Goal: Task Accomplishment & Management: Complete application form

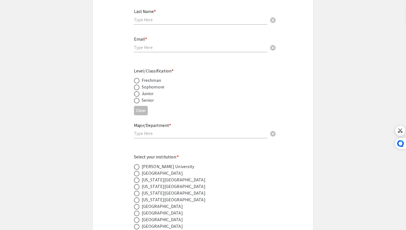
scroll to position [163, 0]
click at [136, 87] on span at bounding box center [137, 88] width 6 height 6
click at [136, 87] on input "radio" at bounding box center [137, 88] width 6 height 6
radio input "true"
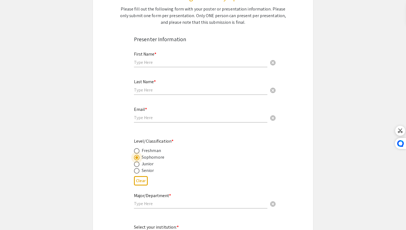
scroll to position [0, 0]
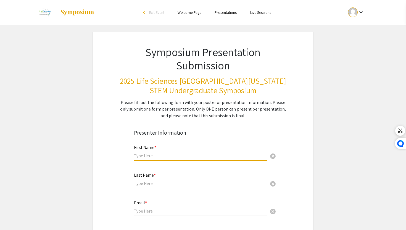
click at [141, 155] on input "text" at bounding box center [200, 156] width 133 height 6
type input "Pietra"
type input "Amor De Oliveira"
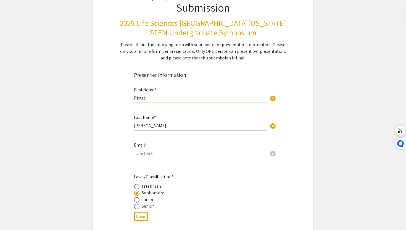
scroll to position [65, 0]
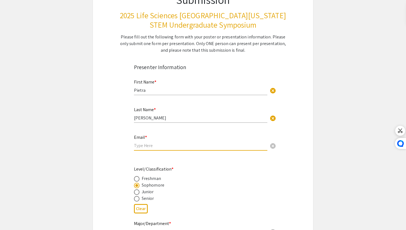
click at [159, 145] on input "email" at bounding box center [200, 145] width 133 height 6
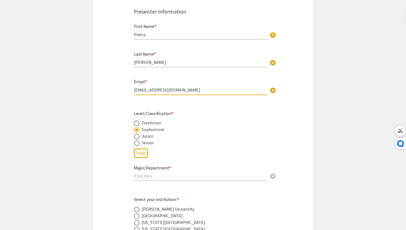
scroll to position [123, 0]
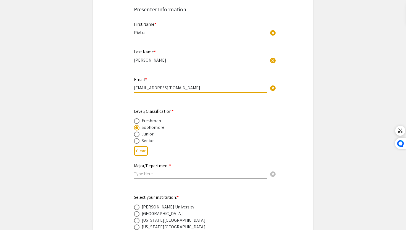
type input "Pxa534@miami.edu"
click at [152, 176] on input "text" at bounding box center [200, 174] width 133 height 6
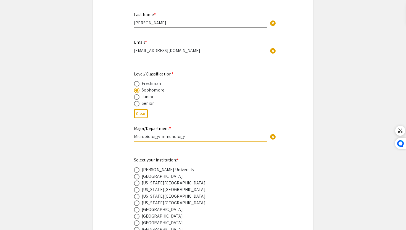
scroll to position [163, 0]
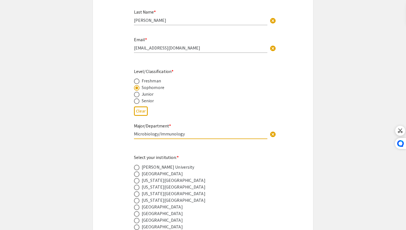
click at [159, 135] on input "Microbiology/Immunology" at bounding box center [200, 134] width 133 height 6
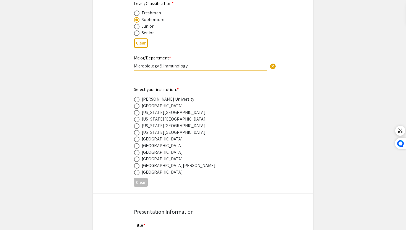
scroll to position [234, 0]
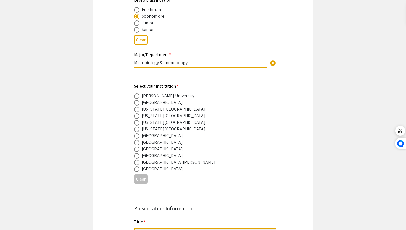
type input "Microbiology & Immunology"
click at [137, 170] on span at bounding box center [137, 169] width 6 height 6
click at [137, 170] on input "radio" at bounding box center [137, 169] width 6 height 6
radio input "true"
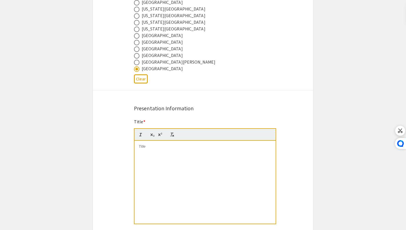
scroll to position [337, 0]
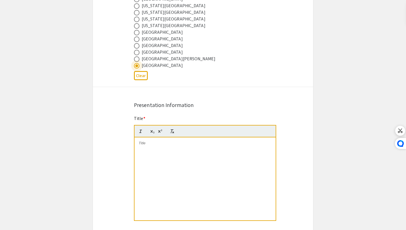
click at [167, 166] on div at bounding box center [204, 178] width 141 height 83
click at [185, 155] on div "To enrich screen reader interactions, please activate Accessibility in Grammarl…" at bounding box center [204, 178] width 141 height 83
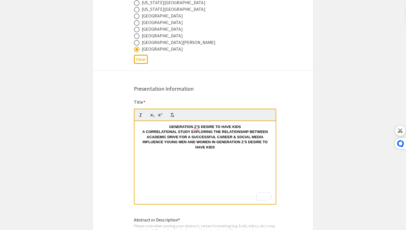
scroll to position [354, 0]
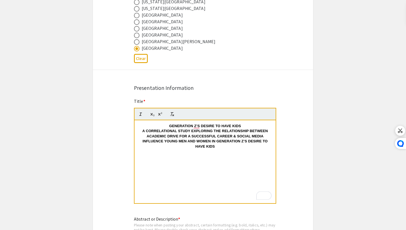
click at [245, 127] on p "GENERATION Z’S DESIRE TO HAVE KIDS" at bounding box center [205, 125] width 133 height 5
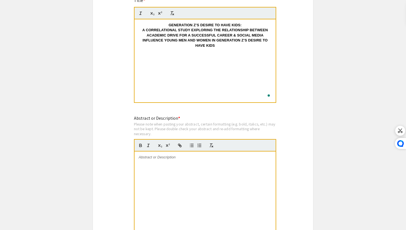
scroll to position [456, 0]
click at [188, 170] on div at bounding box center [204, 192] width 141 height 83
click at [174, 171] on div "To enrich screen reader interactions, please activate Accessibility in Grammarl…" at bounding box center [204, 192] width 141 height 83
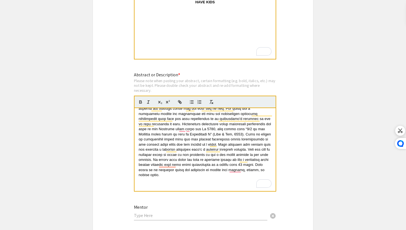
scroll to position [499, 0]
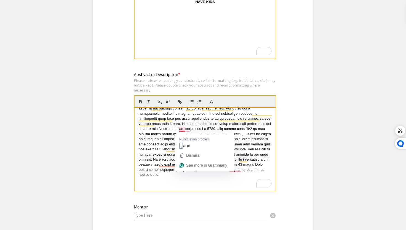
click at [182, 129] on span "To enrich screen reader interactions, please activate Accessibility in Grammarl…" at bounding box center [205, 129] width 133 height 96
click at [188, 129] on span "To enrich screen reader interactions, please activate Accessibility in Grammarl…" at bounding box center [205, 129] width 133 height 96
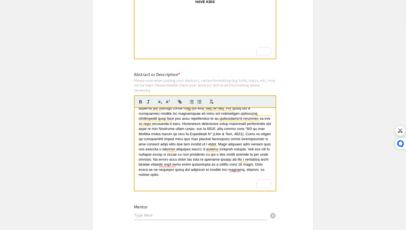
click at [171, 162] on span "To enrich screen reader interactions, please activate Accessibility in Grammarl…" at bounding box center [205, 129] width 133 height 96
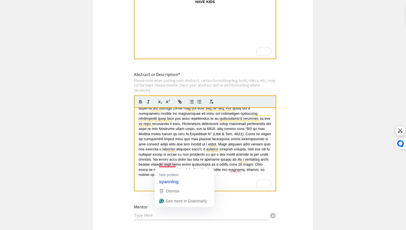
click at [169, 165] on span "To enrich screen reader interactions, please activate Accessibility in Grammarl…" at bounding box center [205, 129] width 133 height 96
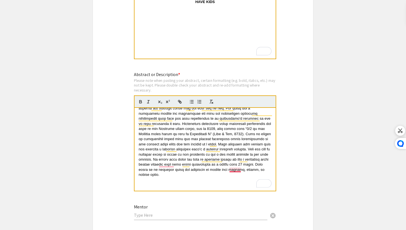
click at [237, 171] on span "To enrich screen reader interactions, please activate Accessibility in Grammarl…" at bounding box center [205, 129] width 133 height 96
click at [167, 169] on span "To enrich screen reader interactions, please activate Accessibility in Grammarl…" at bounding box center [205, 129] width 133 height 96
click at [166, 167] on span "To enrich screen reader interactions, please activate Accessibility in Grammarl…" at bounding box center [205, 129] width 133 height 96
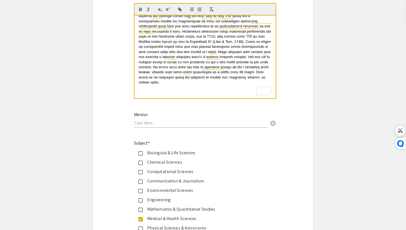
scroll to position [568, 0]
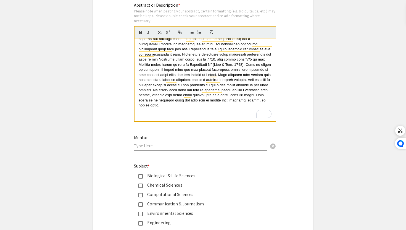
click at [155, 117] on p "To enrich screen reader interactions, please activate Accessibility in Grammarl…" at bounding box center [205, 115] width 133 height 5
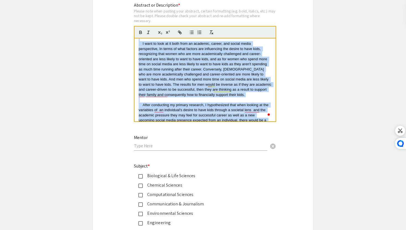
scroll to position [0, 0]
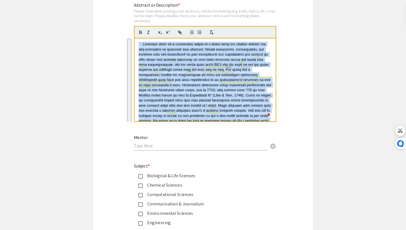
drag, startPoint x: 157, startPoint y: 119, endPoint x: 140, endPoint y: 22, distance: 98.4
click at [140, 22] on div "Abstract or Description * Please note when pasting your abstract, certain forma…" at bounding box center [205, 65] width 142 height 126
copy div "Academic drive for a successful career is a topic that has evolved rapidly as m…"
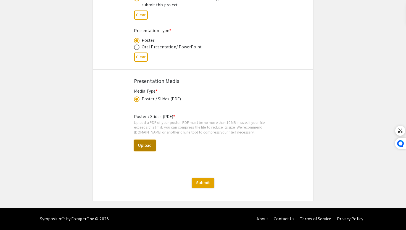
click at [147, 145] on button "Upload" at bounding box center [145, 145] width 22 height 12
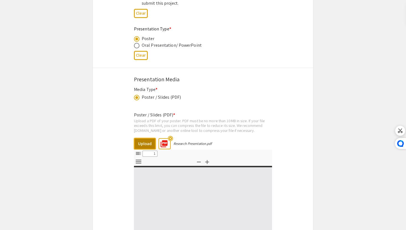
select select "custom"
type input "0"
select select "custom"
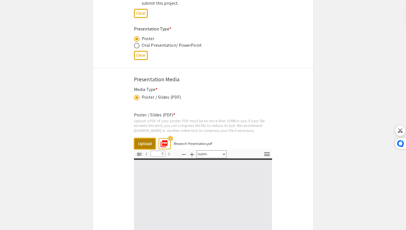
type input "1"
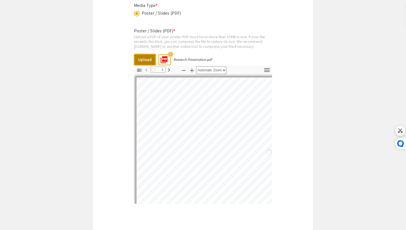
select select "auto"
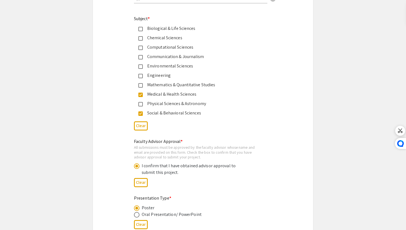
scroll to position [715, 0]
click at [150, 216] on div "Oral Presentation/ PowerPoint" at bounding box center [172, 214] width 60 height 7
click at [137, 216] on span at bounding box center [137, 215] width 6 height 6
click at [137, 216] on input "radio" at bounding box center [137, 215] width 6 height 6
radio input "true"
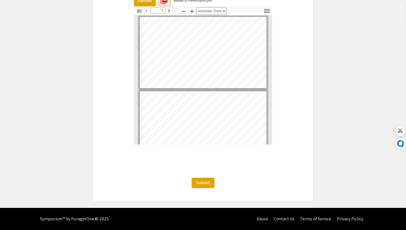
scroll to position [1028, 0]
click at [201, 185] on span "Submit" at bounding box center [203, 182] width 14 height 6
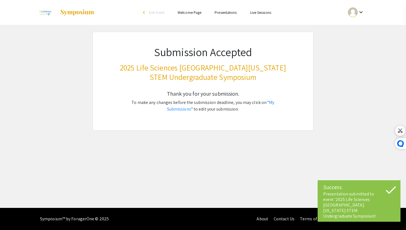
scroll to position [0, 0]
click at [271, 102] on link "My Submissions" at bounding box center [220, 105] width 107 height 12
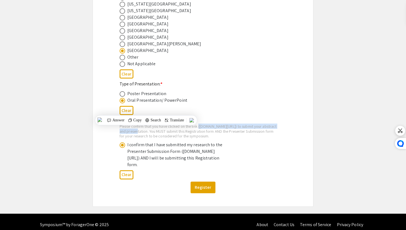
scroll to position [268, 0]
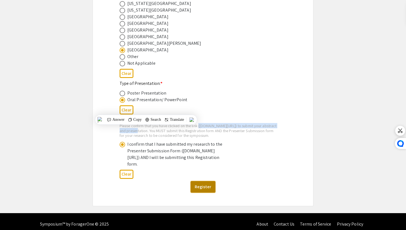
click at [200, 192] on button "Register" at bounding box center [202, 187] width 25 height 12
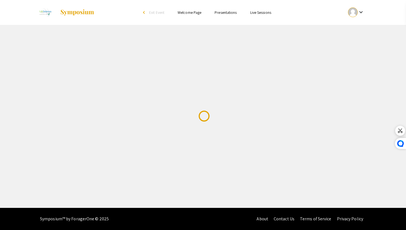
scroll to position [0, 0]
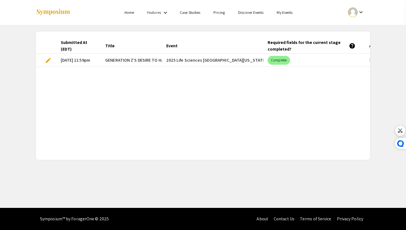
click at [132, 15] on li "Home" at bounding box center [129, 12] width 23 height 7
click at [126, 14] on link "Home" at bounding box center [128, 12] width 9 height 5
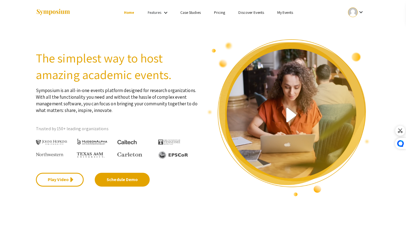
click at [160, 12] on link "Features" at bounding box center [155, 12] width 14 height 5
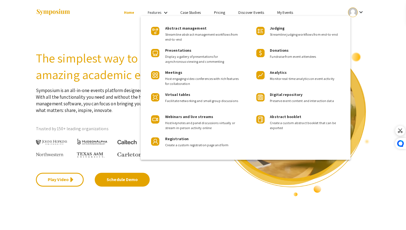
click at [352, 8] on div at bounding box center [203, 115] width 406 height 230
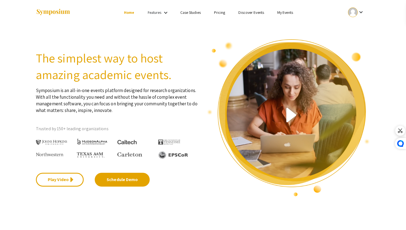
click at [286, 11] on link "My Events" at bounding box center [285, 12] width 16 height 5
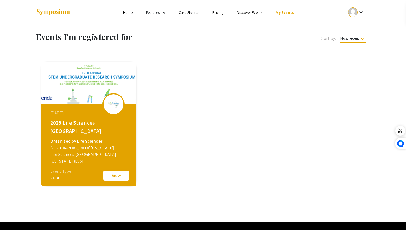
click at [114, 176] on button "View" at bounding box center [116, 175] width 28 height 12
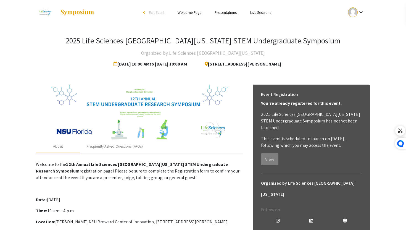
click at [153, 66] on span "Oct 25, 2025 10:00 AM to Nov 8, 2025 10:00 AM" at bounding box center [150, 63] width 75 height 11
click at [152, 66] on span "Oct 25, 2025 10:00 AM to Nov 8, 2025 10:00 AM" at bounding box center [150, 63] width 75 height 11
drag, startPoint x: 146, startPoint y: 66, endPoint x: 99, endPoint y: 65, distance: 46.9
click at [113, 65] on span "Oct 25, 2025 10:00 AM to Nov 8, 2025 10:00 AM" at bounding box center [150, 63] width 75 height 11
click at [228, 10] on link "Presentations" at bounding box center [225, 12] width 22 height 5
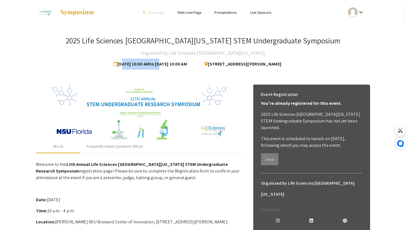
click at [228, 10] on link "Presentations" at bounding box center [225, 12] width 22 height 5
click at [226, 11] on link "Presentations" at bounding box center [225, 12] width 22 height 5
click at [260, 9] on li "Live Sessions" at bounding box center [260, 12] width 34 height 7
click at [143, 12] on div "arrow_back_ios" at bounding box center [144, 12] width 3 height 3
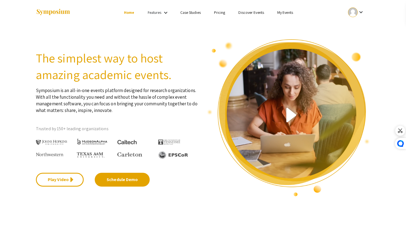
click at [288, 12] on link "My Events" at bounding box center [285, 12] width 16 height 5
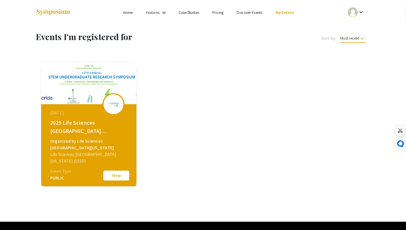
click at [114, 175] on button "View" at bounding box center [116, 175] width 28 height 12
